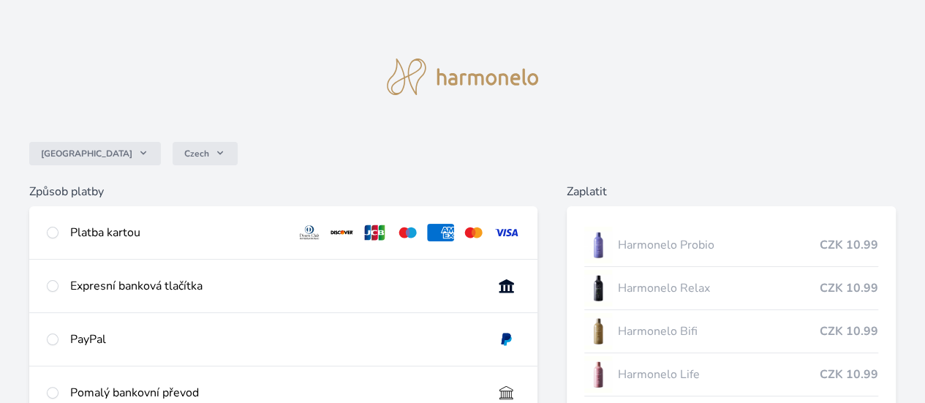
click at [91, 230] on div "Česko Czech Způsob platby Platba kartou Číslo karty <p>Your browser does not su…" at bounding box center [462, 276] width 925 height 552
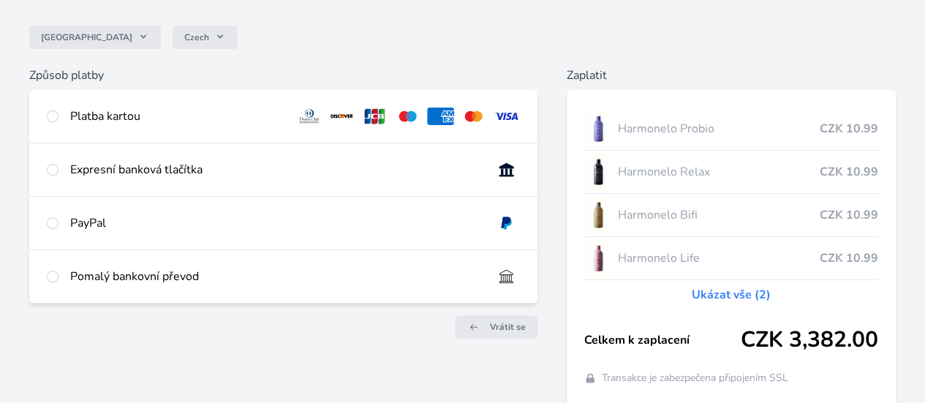
scroll to position [117, 0]
click at [58, 175] on input "radio" at bounding box center [53, 169] width 12 height 12
radio input "true"
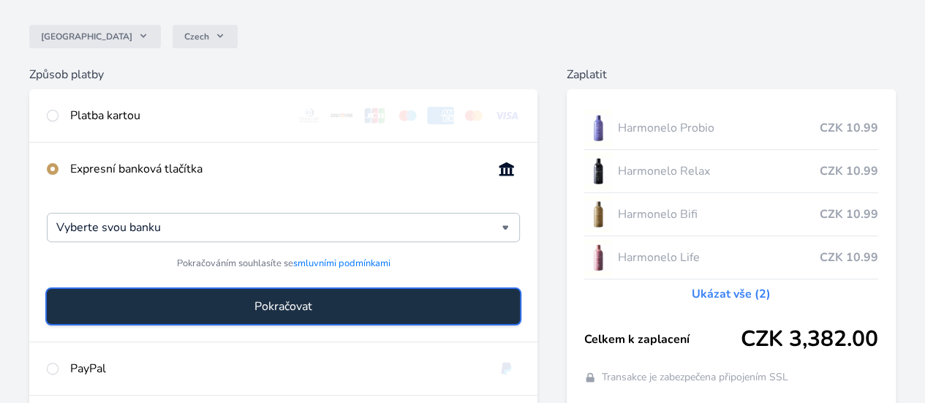
click at [312, 314] on span "Pokračovat" at bounding box center [283, 306] width 58 height 18
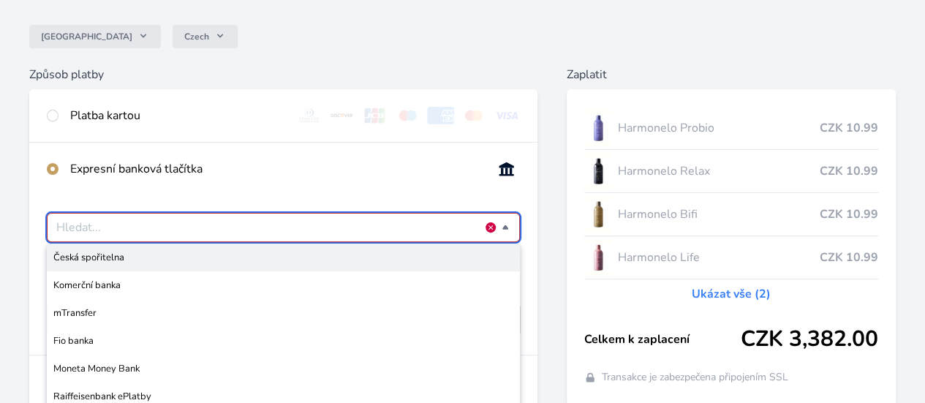
click at [282, 262] on span "Česká spořitelna" at bounding box center [283, 257] width 460 height 15
type input "Česká spořitelna"
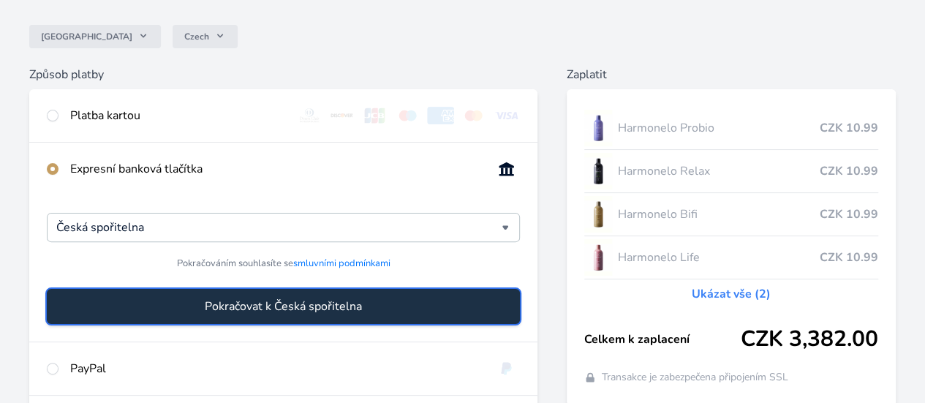
click at [306, 315] on span "Pokračovat k Česká spořitelna" at bounding box center [283, 306] width 157 height 18
